Goal: Obtain resource: Download file/media

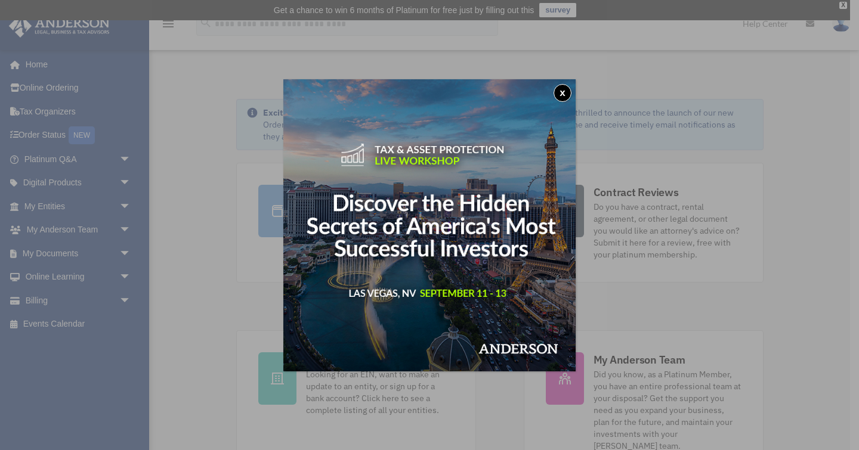
click at [560, 91] on button "x" at bounding box center [562, 93] width 18 height 18
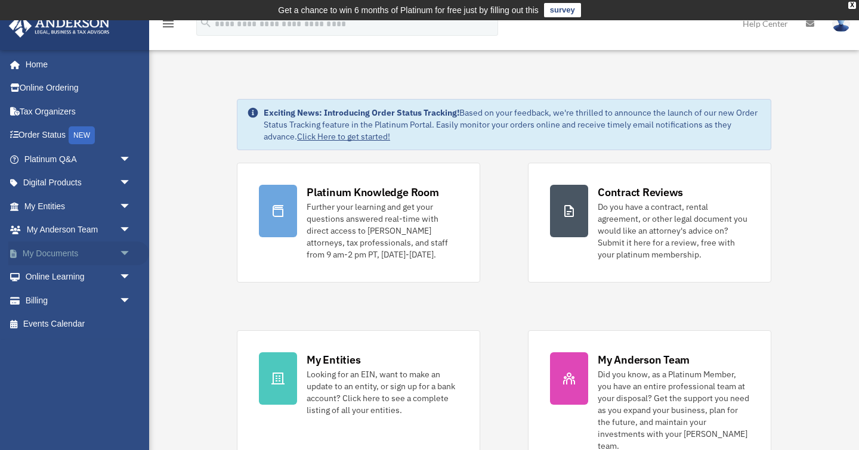
click at [79, 255] on link "My Documents arrow_drop_down" at bounding box center [78, 254] width 141 height 24
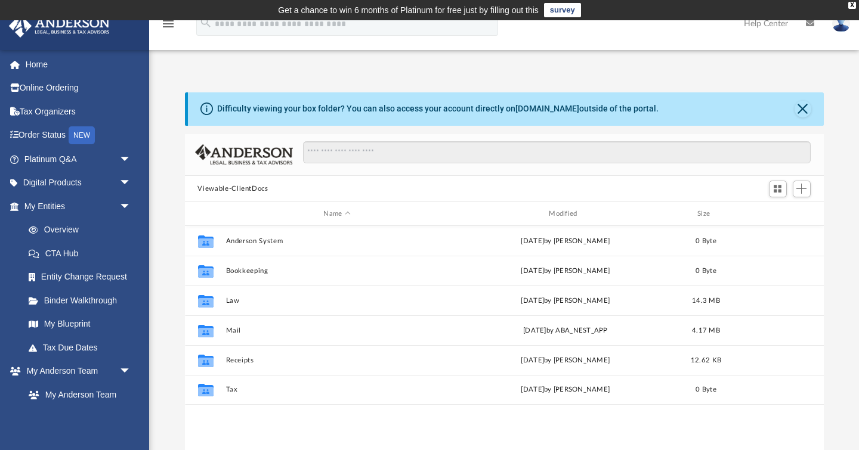
scroll to position [1, 1]
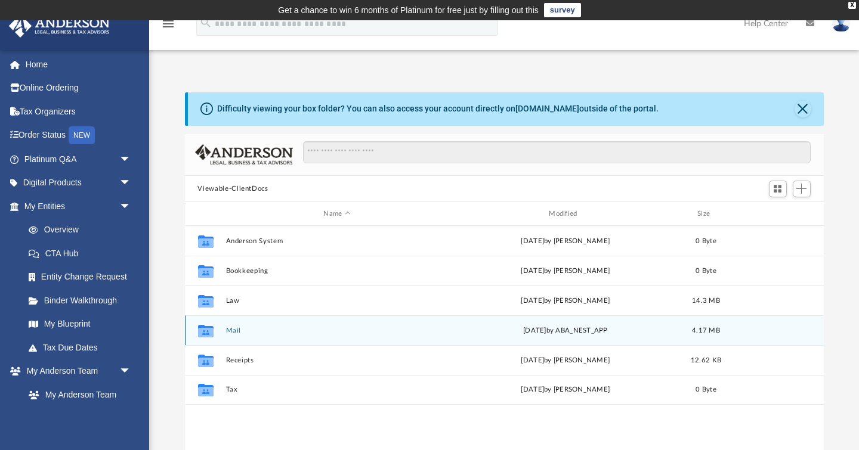
click at [275, 321] on div "Collaborated Folder Mail [DATE] by ABA_NEST_APP 4.17 MB" at bounding box center [504, 331] width 639 height 30
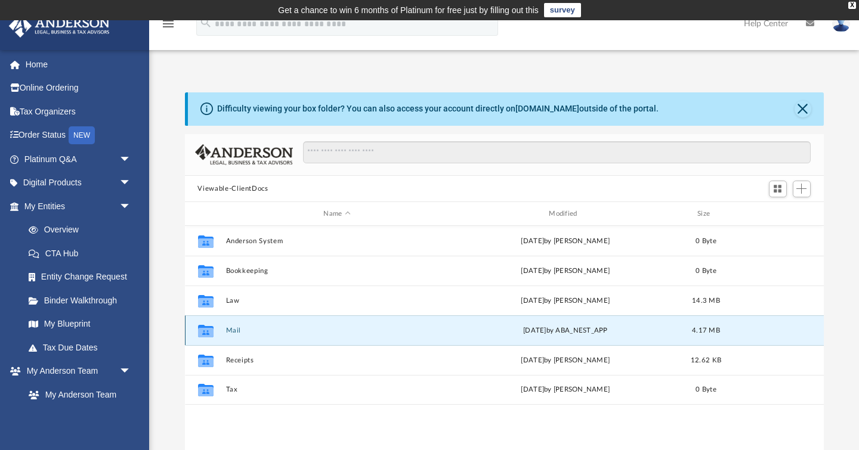
click at [211, 332] on icon "grid" at bounding box center [205, 333] width 16 height 10
click at [502, 336] on div "Collaborated Folder Mail [DATE] by ABA_NEST_APP 4.17 MB" at bounding box center [504, 331] width 639 height 30
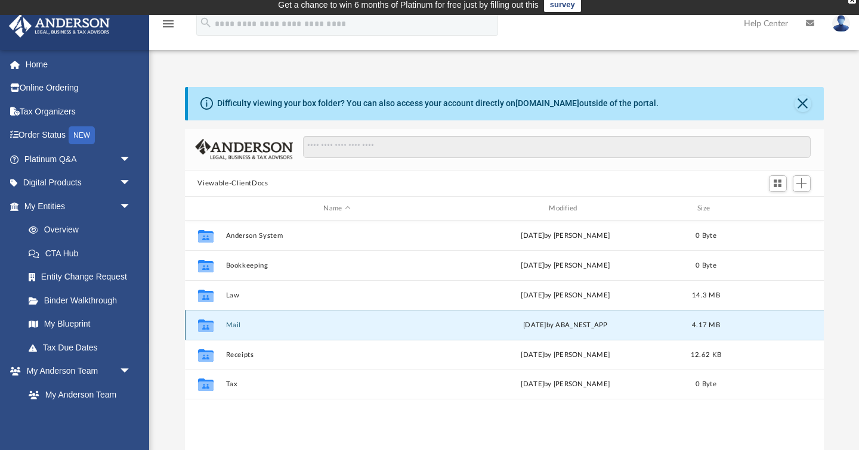
scroll to position [5, 0]
click at [542, 324] on span "[DATE]" at bounding box center [534, 325] width 23 height 7
click at [715, 318] on div "Collaborated Folder Mail [DATE] by ABA_NEST_APP 4.17 MB" at bounding box center [504, 325] width 639 height 30
click at [256, 320] on div "Collaborated Folder Mail [DATE] by ABA_NEST_APP 4.17 MB" at bounding box center [504, 325] width 639 height 30
click at [203, 320] on icon "grid" at bounding box center [205, 326] width 16 height 13
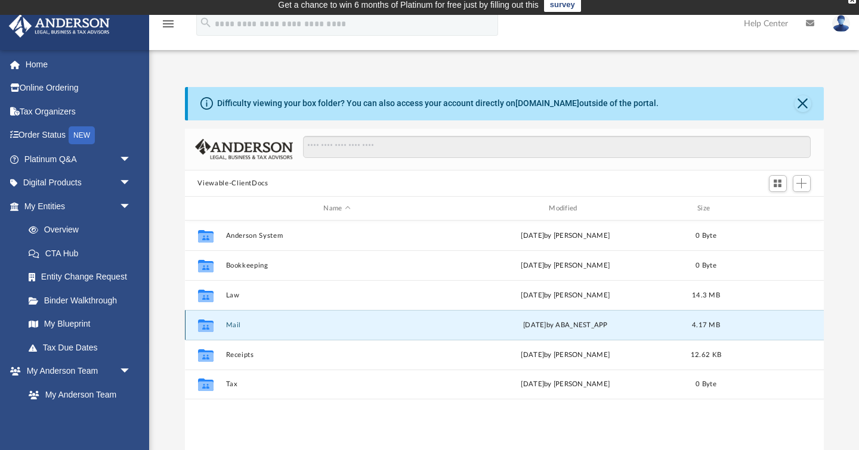
click at [203, 320] on icon "grid" at bounding box center [205, 326] width 16 height 13
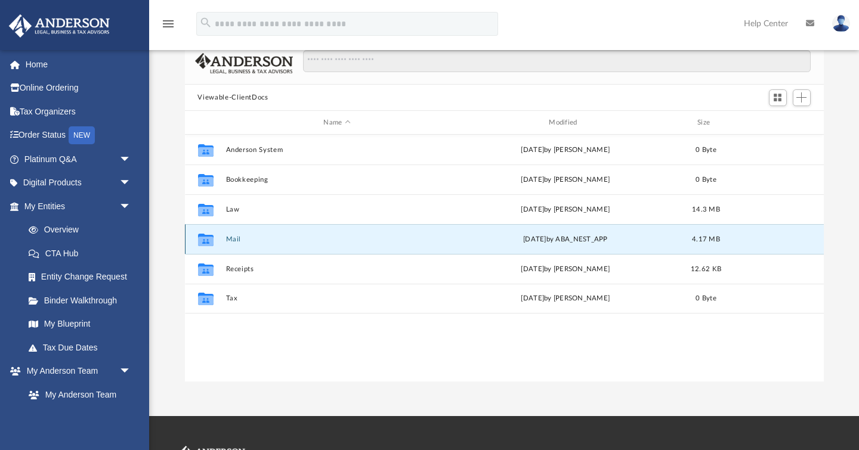
scroll to position [92, 0]
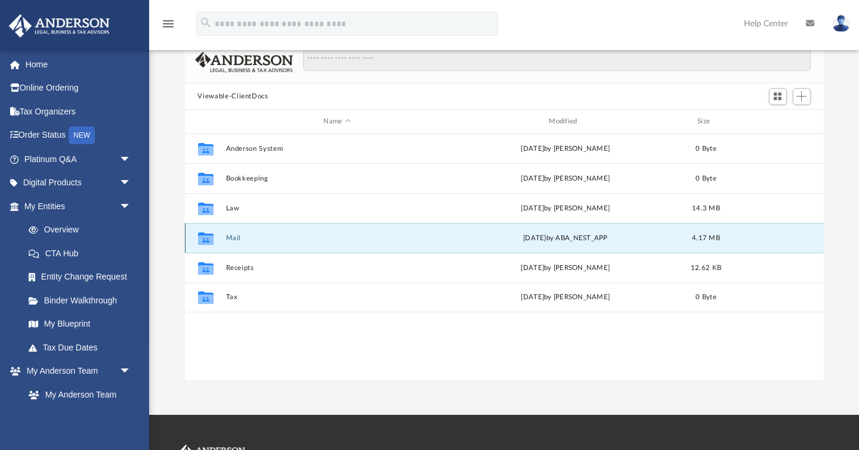
click at [209, 238] on icon "grid" at bounding box center [205, 241] width 16 height 10
click at [236, 237] on button "Mail" at bounding box center [336, 238] width 223 height 8
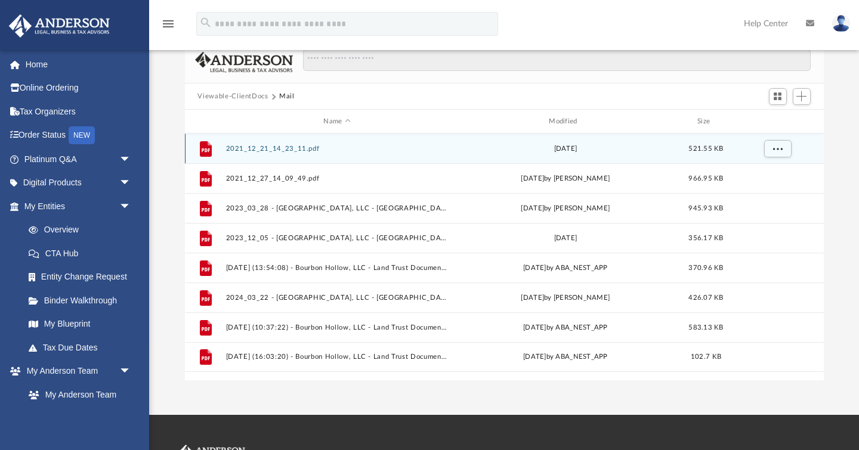
click at [318, 148] on button "2021_12_21_14_23_11.pdf" at bounding box center [336, 149] width 223 height 8
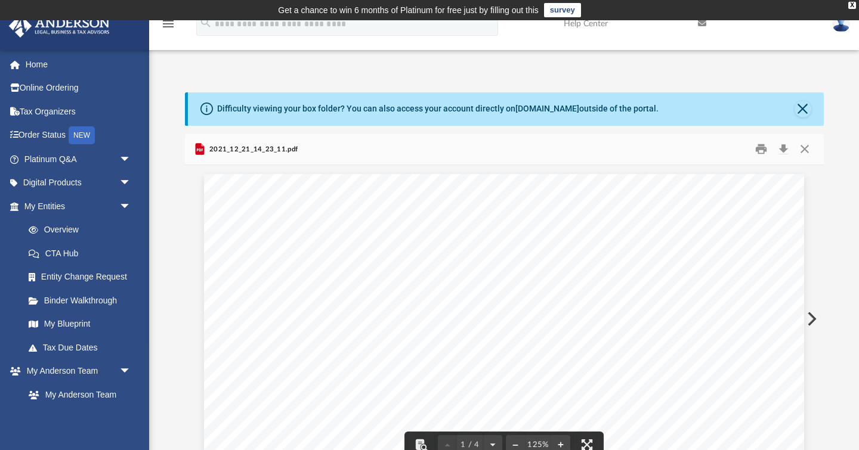
scroll to position [0, 0]
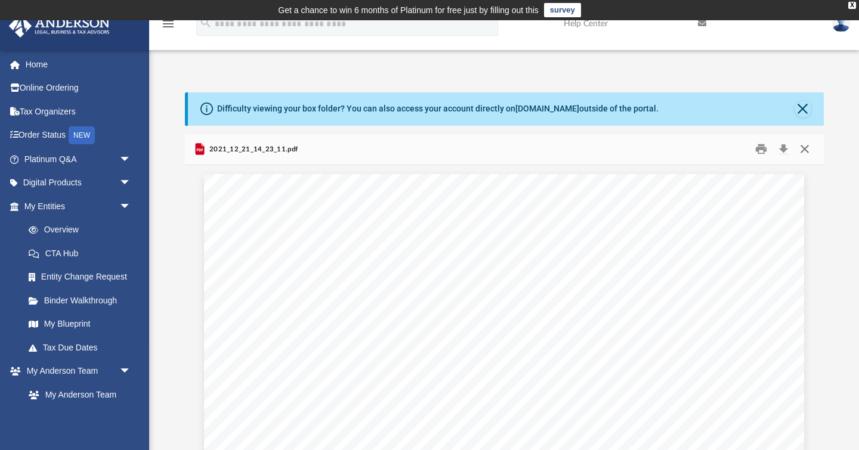
click at [802, 150] on button "Close" at bounding box center [804, 149] width 21 height 18
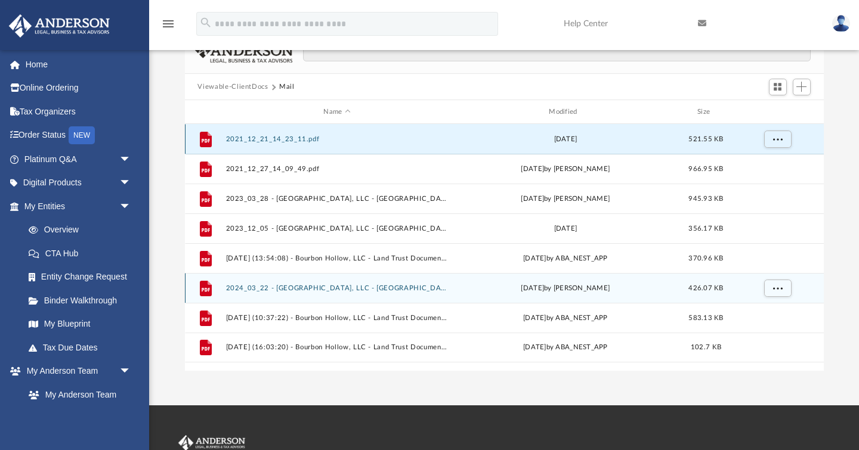
scroll to position [100, 0]
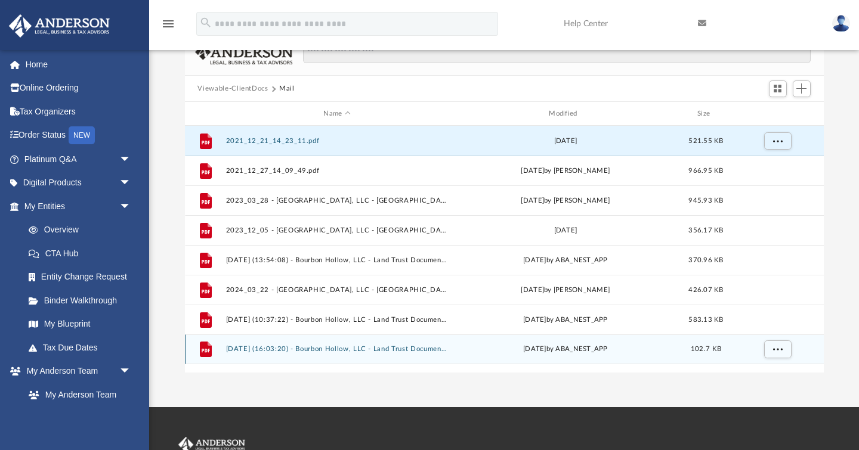
click at [341, 348] on button "[DATE] (16:03:20) - Bourbon Hollow, LLC - Land Trust Documents from McAlester M…" at bounding box center [336, 350] width 223 height 8
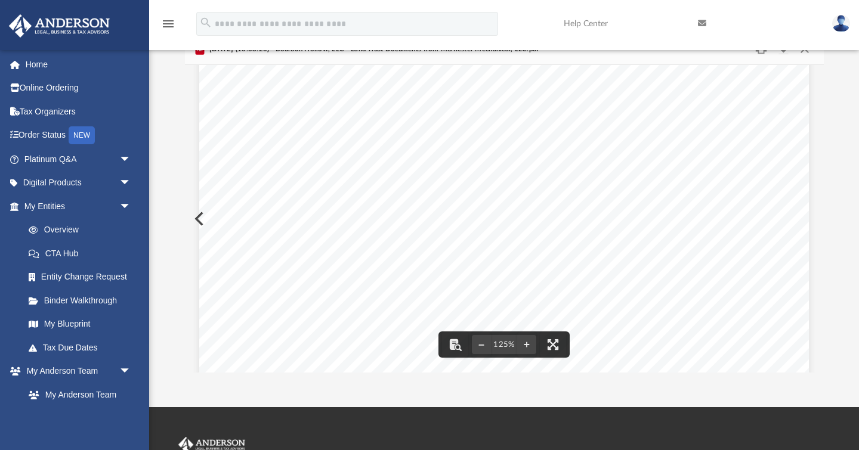
scroll to position [259, 0]
click at [297, 252] on div "Page 1" at bounding box center [504, 207] width 610 height 784
drag, startPoint x: 516, startPoint y: 143, endPoint x: 375, endPoint y: 148, distance: 141.4
click at [375, 148] on div "Page 1" at bounding box center [504, 429] width 610 height 784
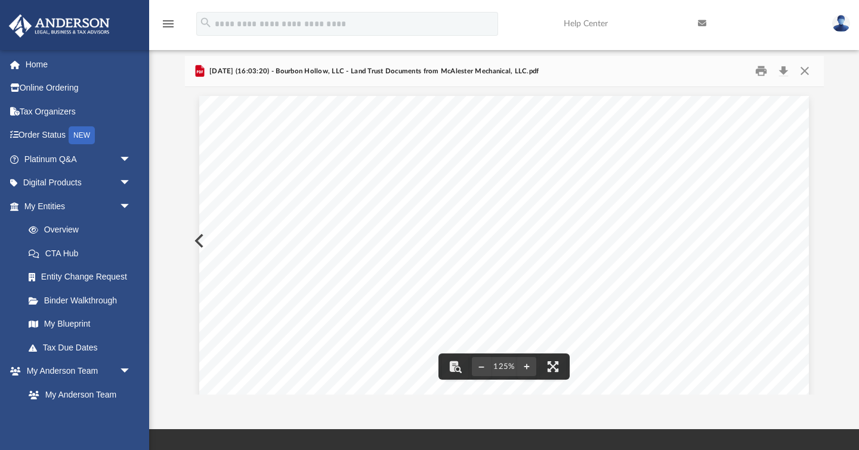
scroll to position [34, 0]
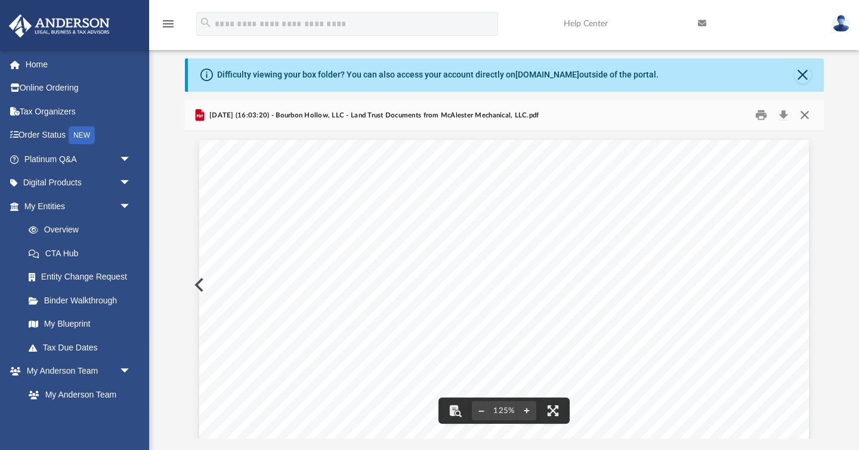
click at [806, 114] on button "Close" at bounding box center [804, 115] width 21 height 18
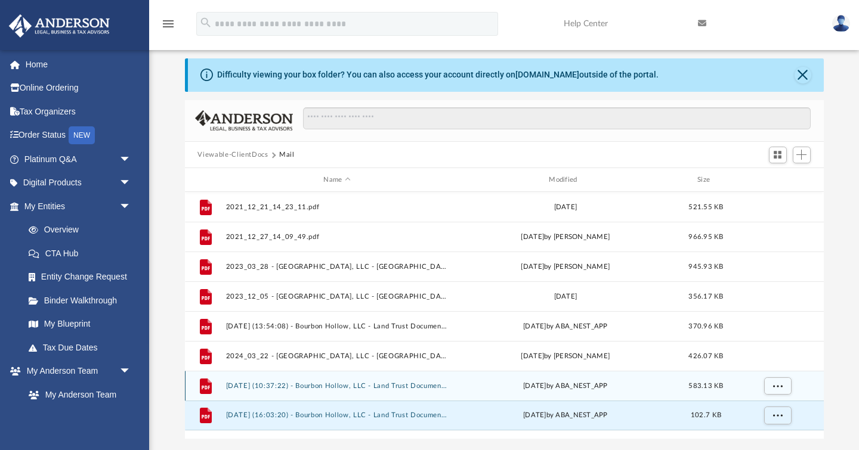
click at [329, 383] on button "[DATE] (10:37:22) - Bourbon Hollow, LLC - Land Trust Documents from [PERSON_NAM…" at bounding box center [336, 386] width 223 height 8
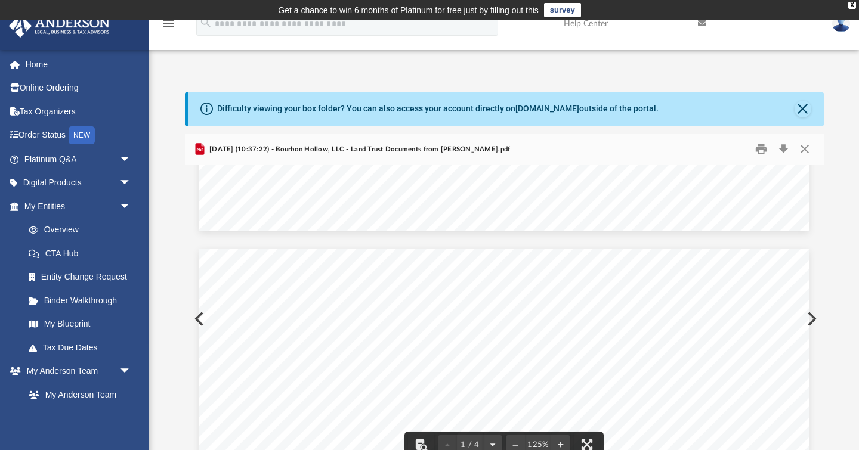
scroll to position [399, 0]
click at [809, 147] on button "Close" at bounding box center [804, 149] width 21 height 18
